Goal: Check status: Check status

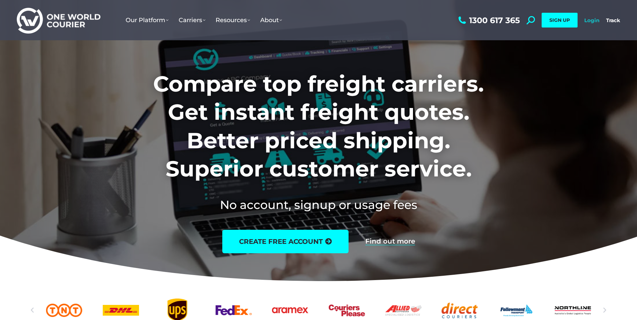
click at [594, 21] on link "Login" at bounding box center [591, 20] width 15 height 6
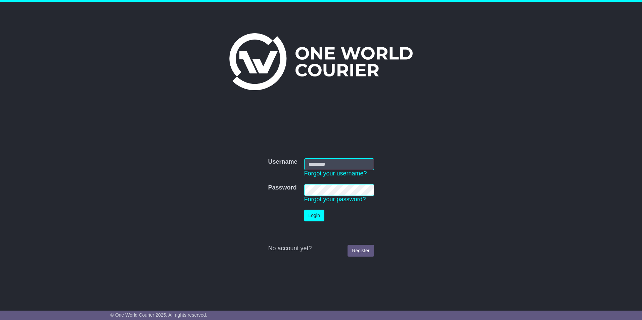
type input "**********"
click at [311, 215] on button "Login" at bounding box center [314, 216] width 20 height 12
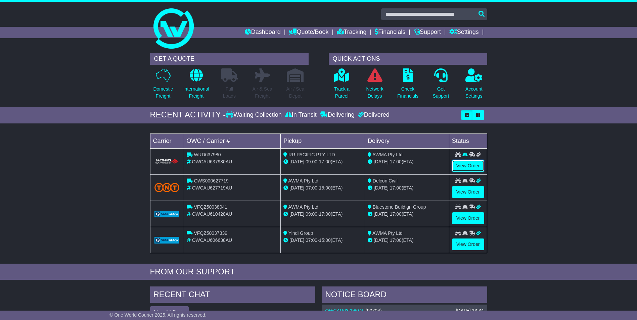
click at [462, 163] on link "View Order" at bounding box center [468, 166] width 32 height 12
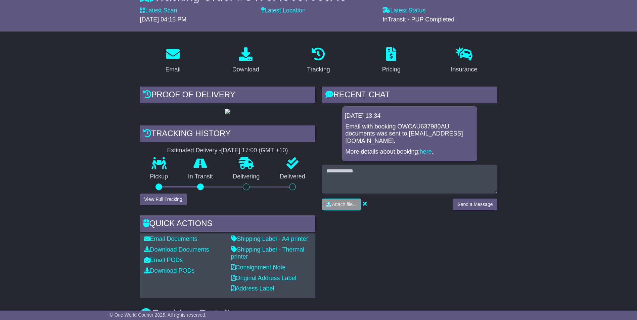
scroll to position [101, 0]
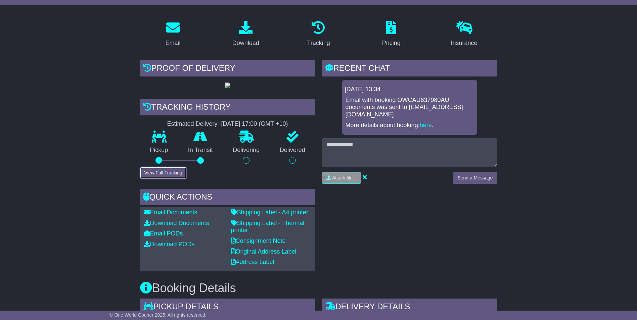
click at [174, 179] on button "View Full Tracking" at bounding box center [163, 173] width 47 height 12
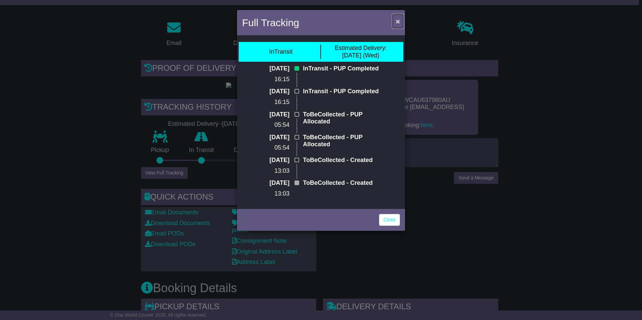
click at [398, 21] on span "×" at bounding box center [398, 21] width 4 height 8
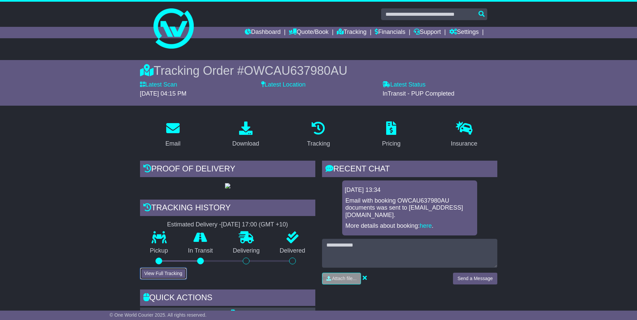
scroll to position [34, 0]
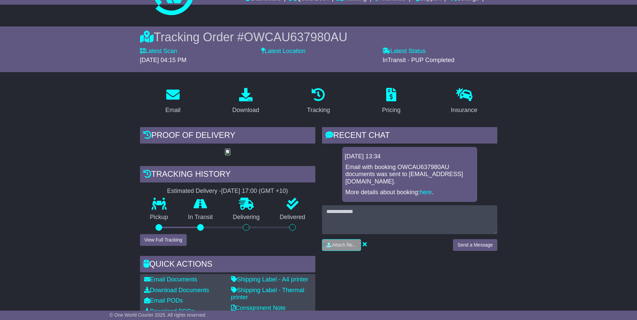
click at [225, 155] on img at bounding box center [227, 152] width 5 height 5
